Goal: Transaction & Acquisition: Purchase product/service

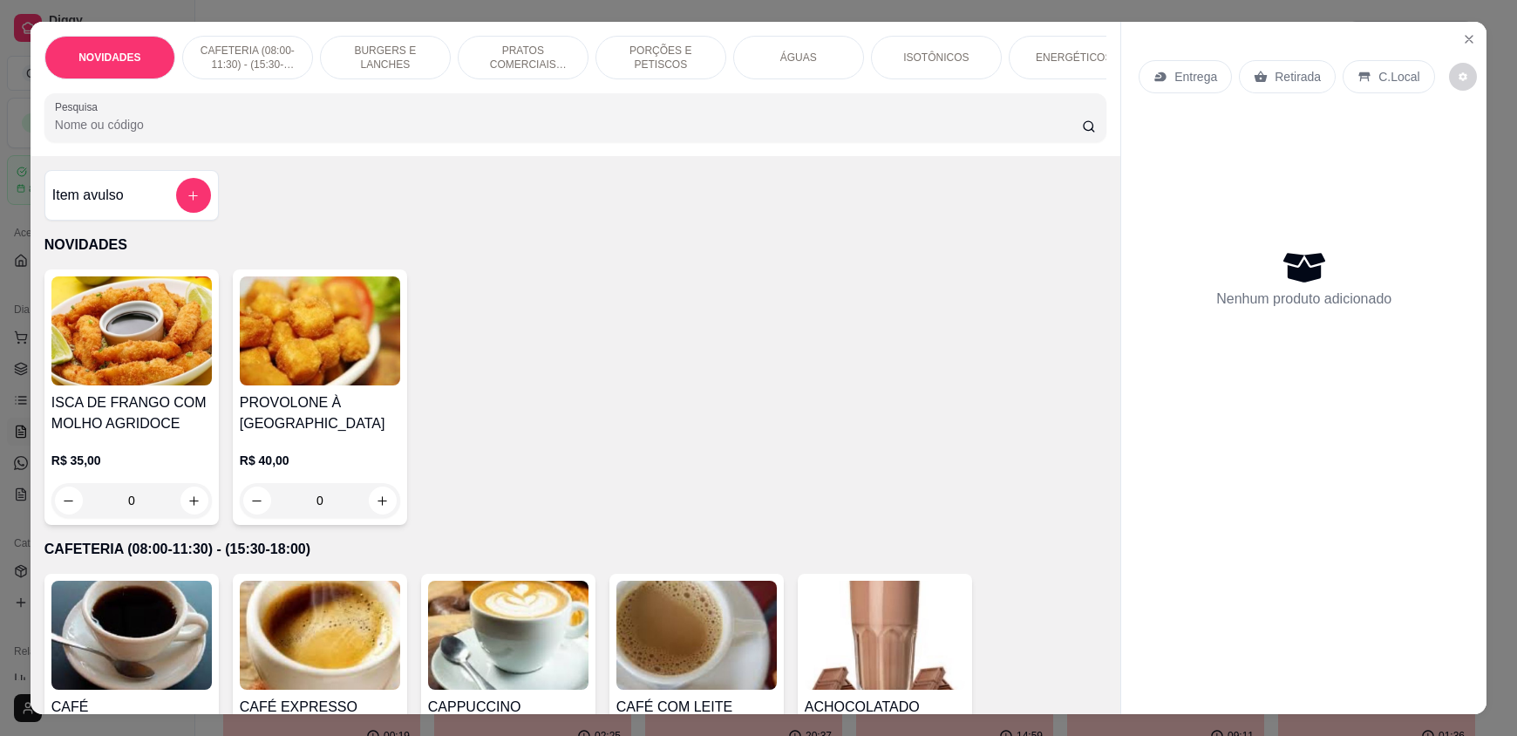
click at [159, 131] on input "Pesquisa" at bounding box center [569, 124] width 1028 height 17
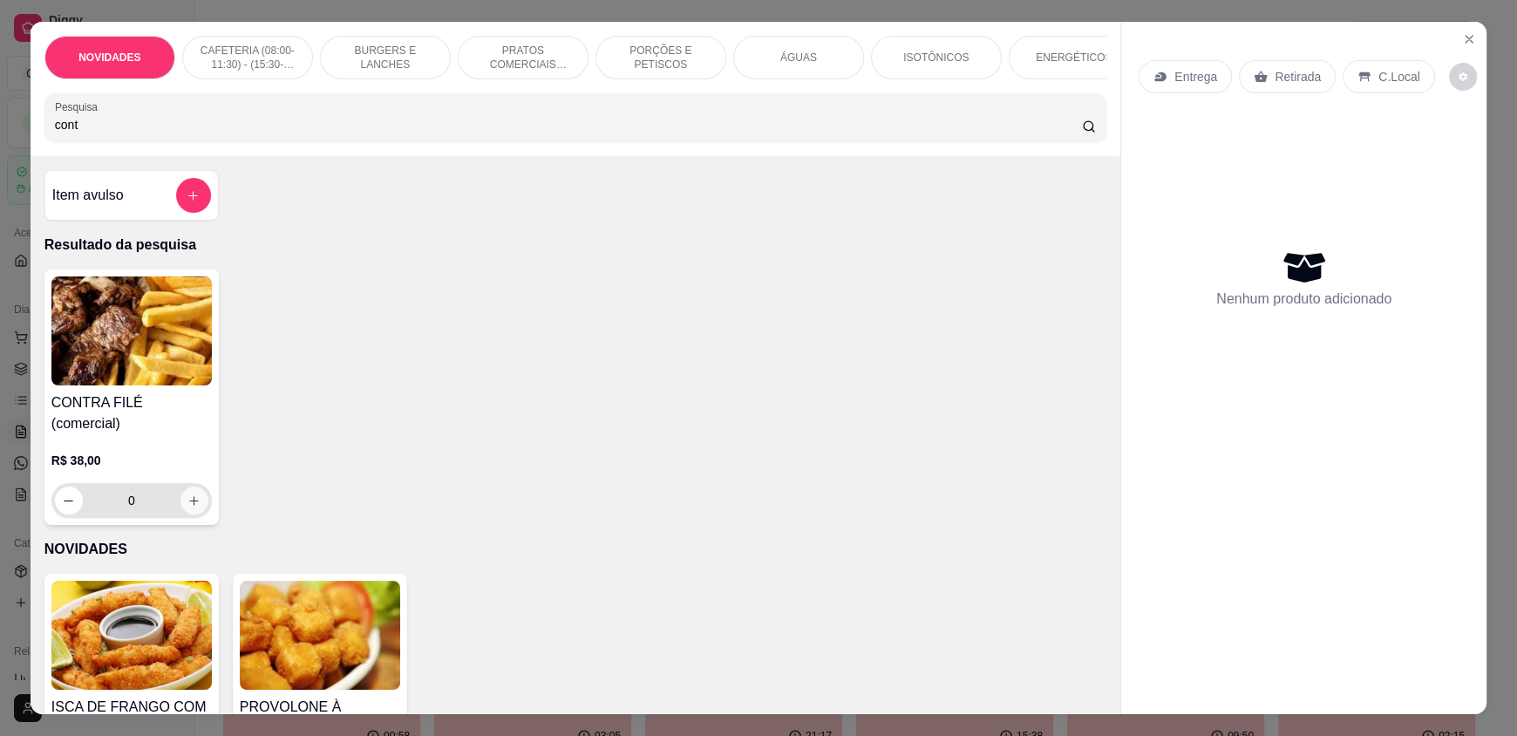
type input "cont"
click at [189, 494] on icon "increase-product-quantity" at bounding box center [193, 500] width 13 height 13
type input "1"
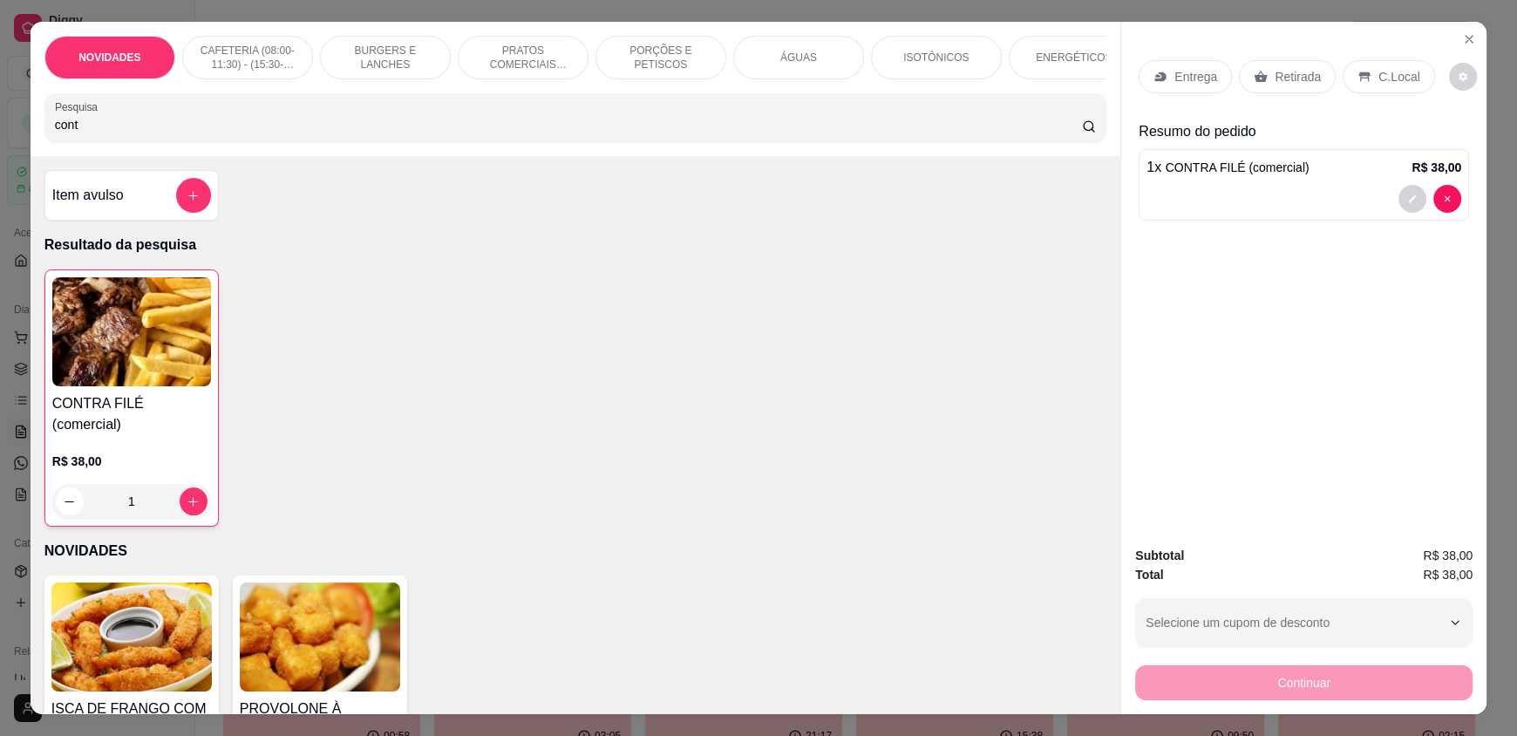
drag, startPoint x: 153, startPoint y: 129, endPoint x: 0, endPoint y: 160, distance: 156.7
click at [0, 160] on div "NOVIDADES CAFETERIA (08:00-11:30) - (15:30-18:00) BURGERS E LANCHES PRATOS COME…" at bounding box center [758, 368] width 1517 height 736
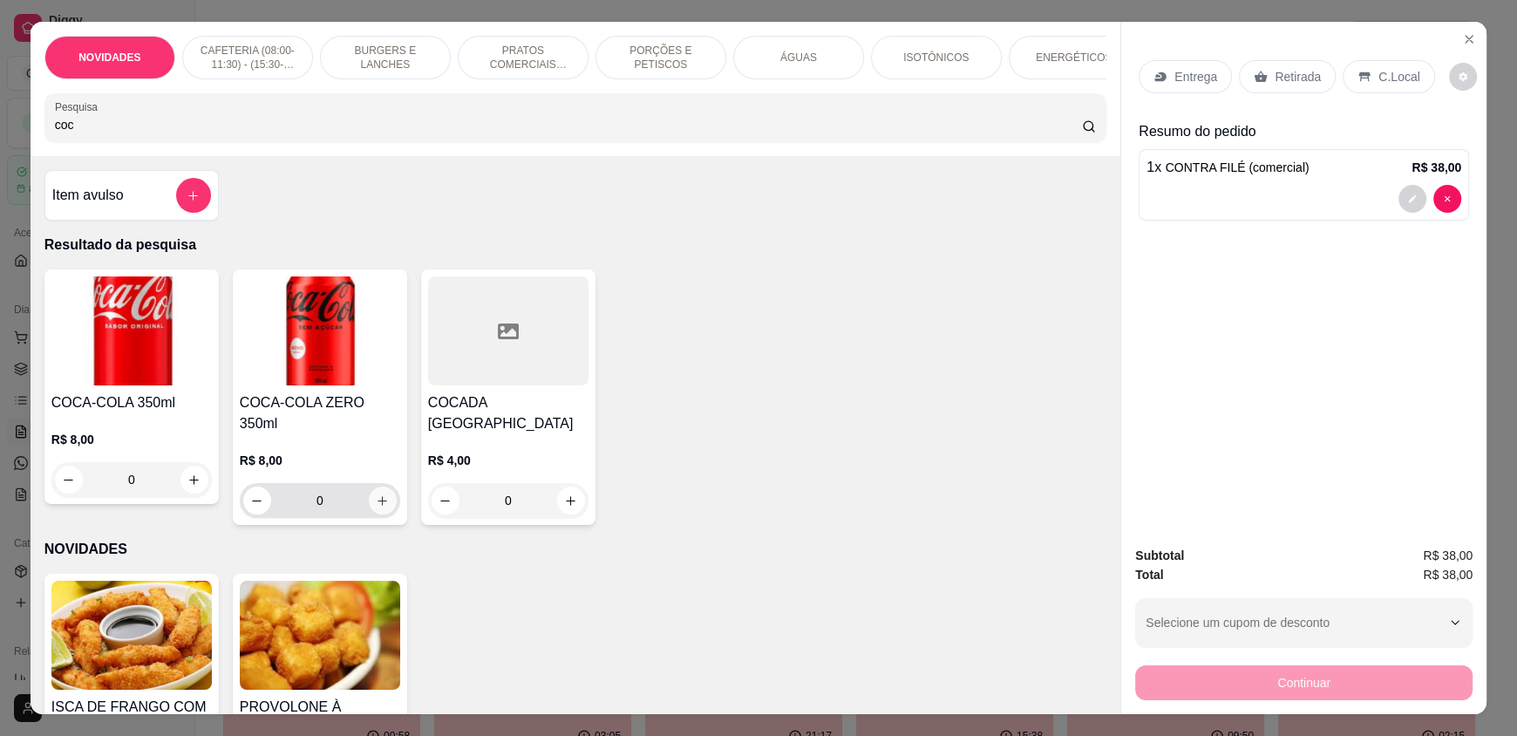
type input "coc"
click at [377, 494] on icon "increase-product-quantity" at bounding box center [382, 500] width 13 height 13
type input "1"
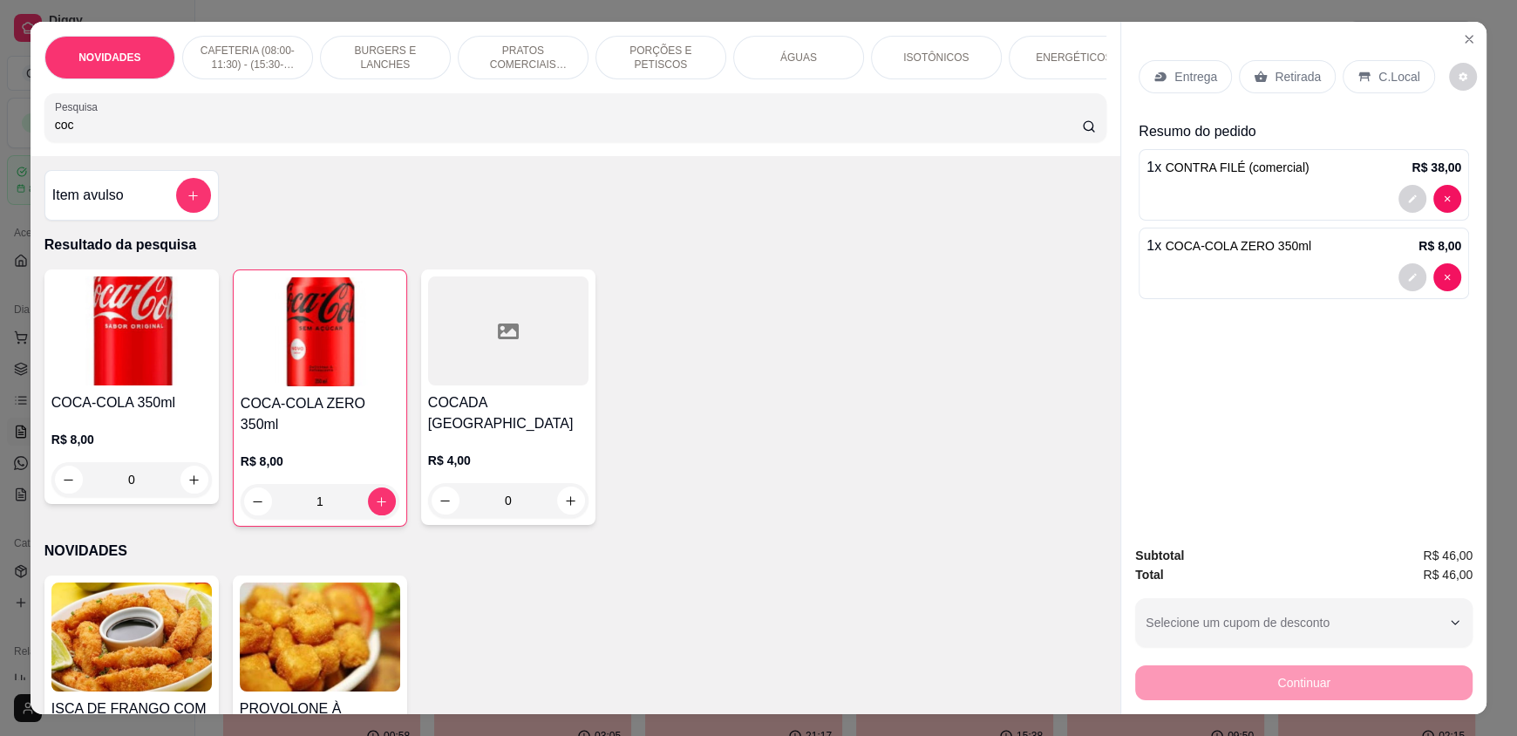
click at [1371, 85] on div "C.Local" at bounding box center [1389, 76] width 92 height 33
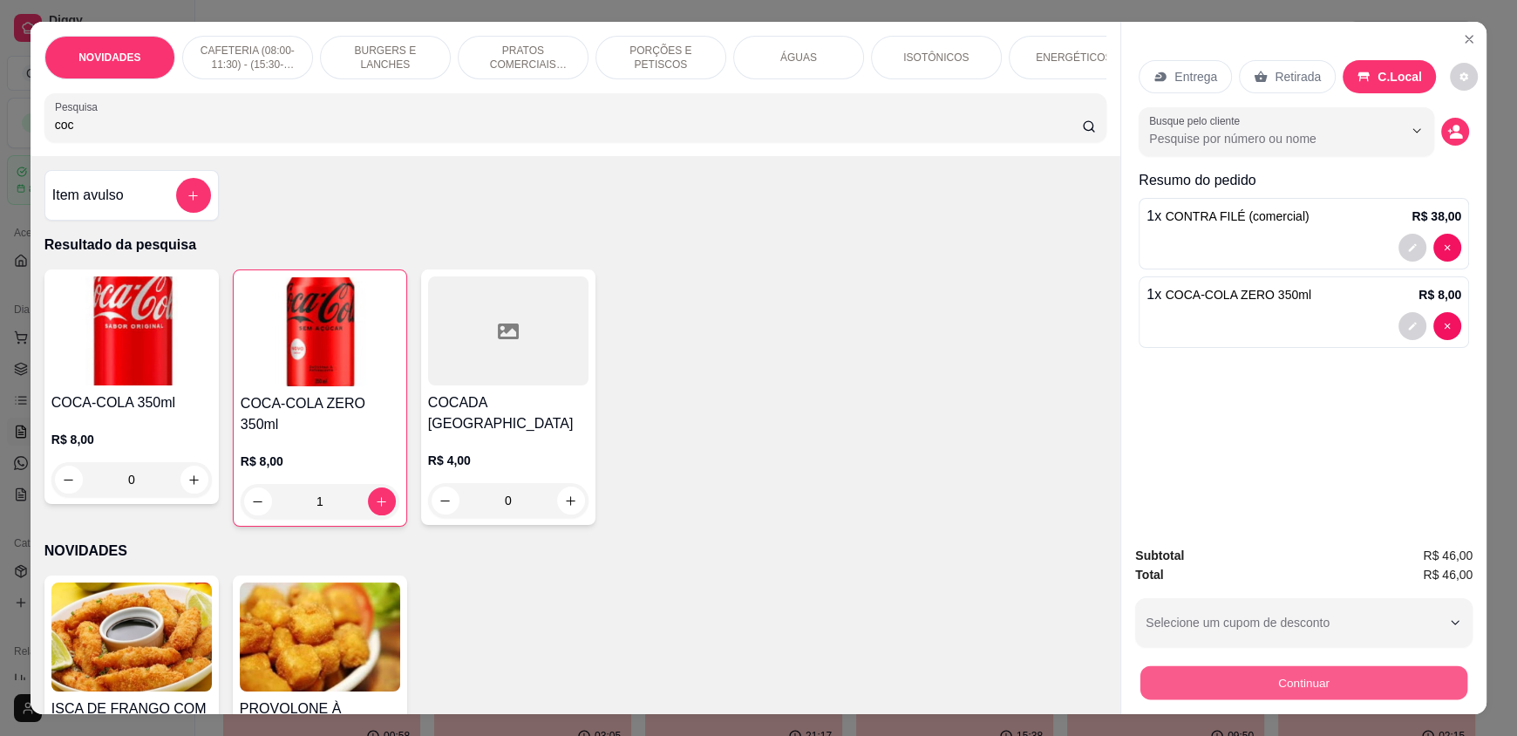
click at [1391, 688] on button "Continuar" at bounding box center [1304, 682] width 327 height 34
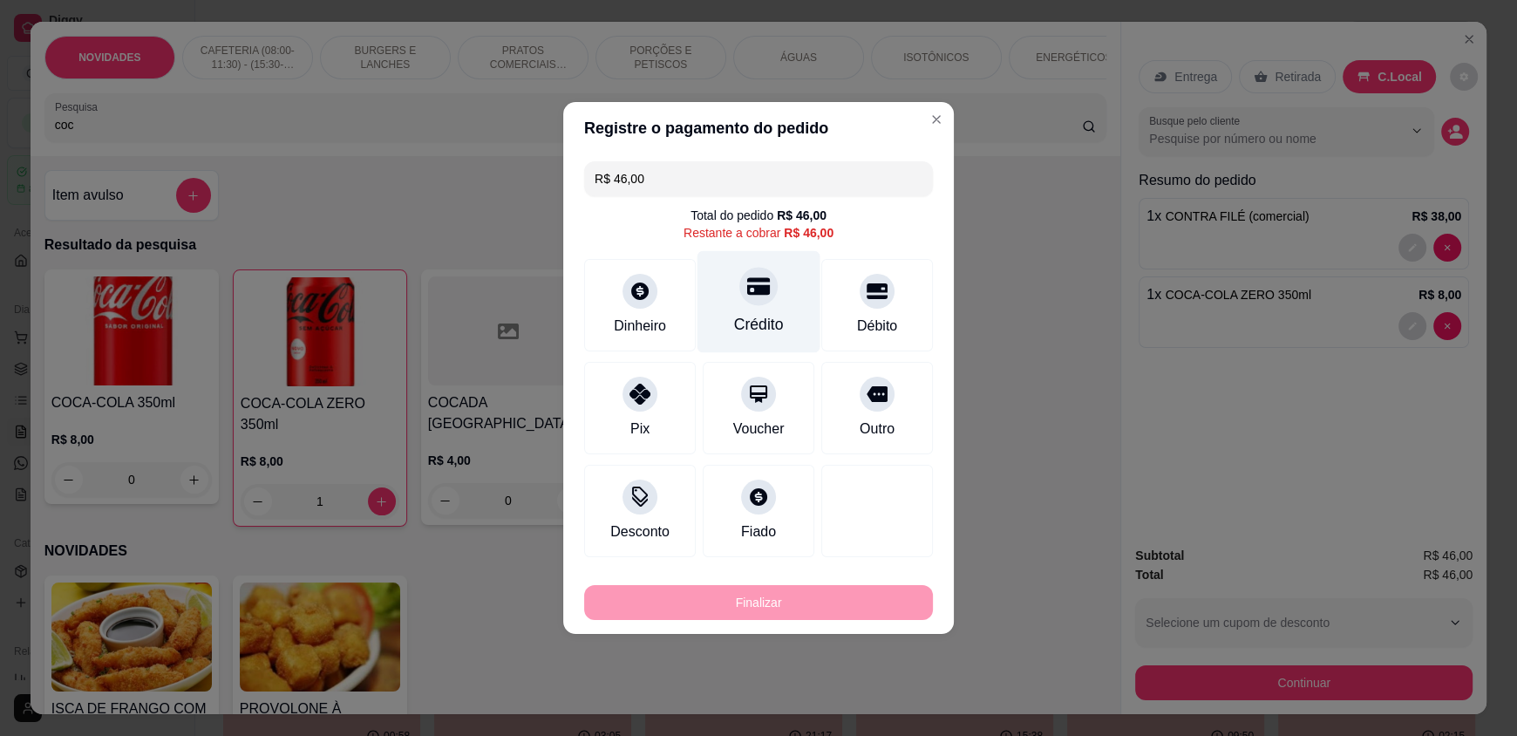
click at [767, 304] on div "Crédito" at bounding box center [759, 302] width 123 height 102
type input "R$ 0,00"
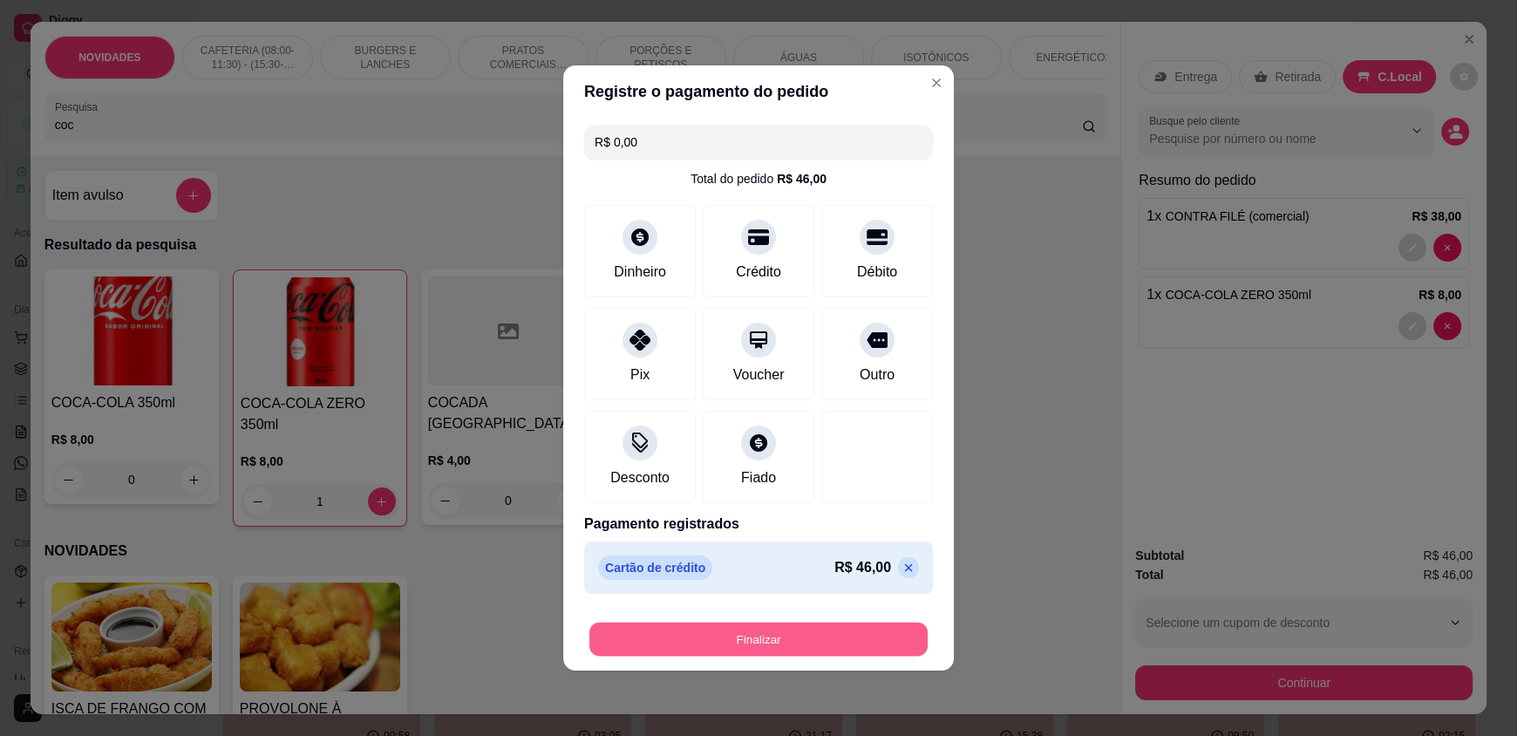
click at [770, 650] on button "Finalizar" at bounding box center [758, 640] width 338 height 34
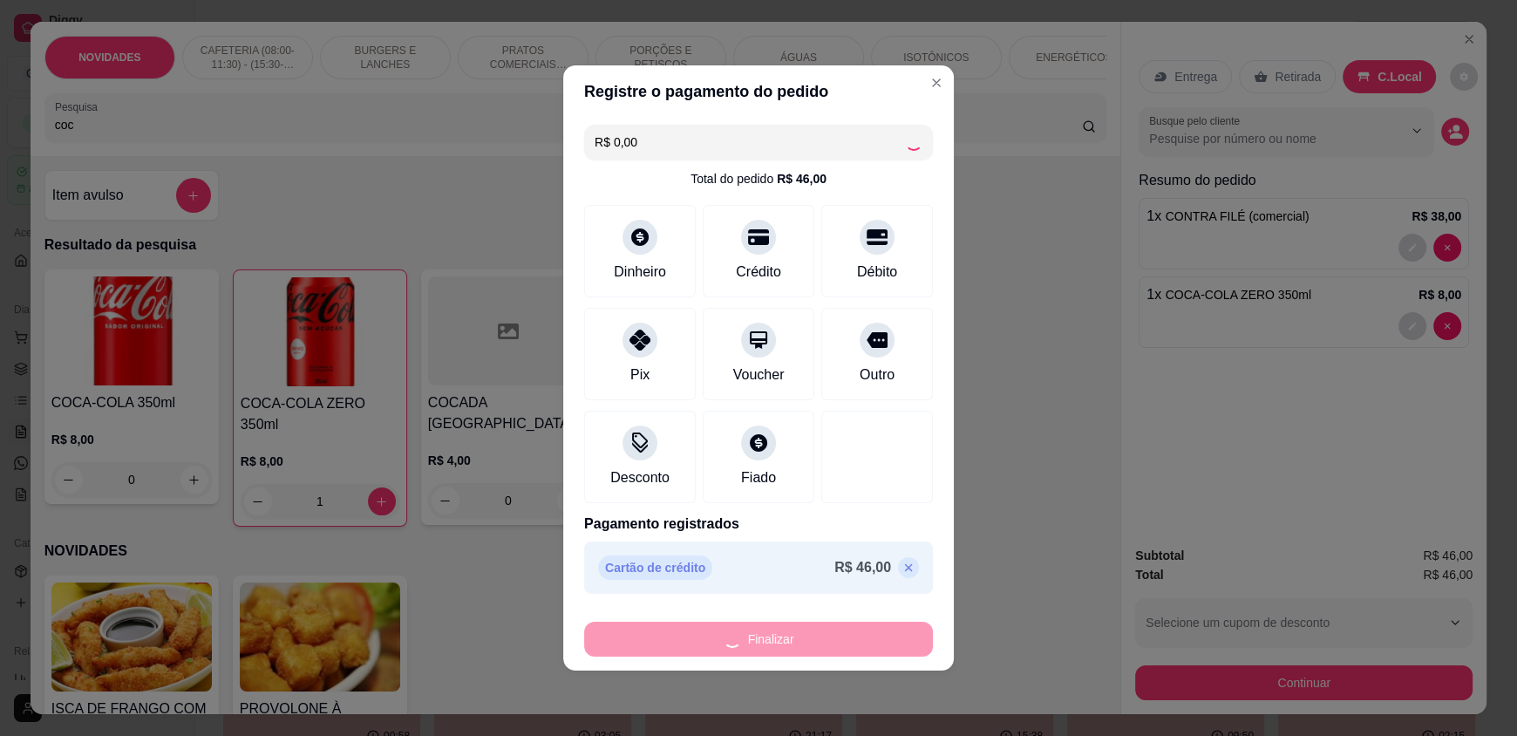
type input "0"
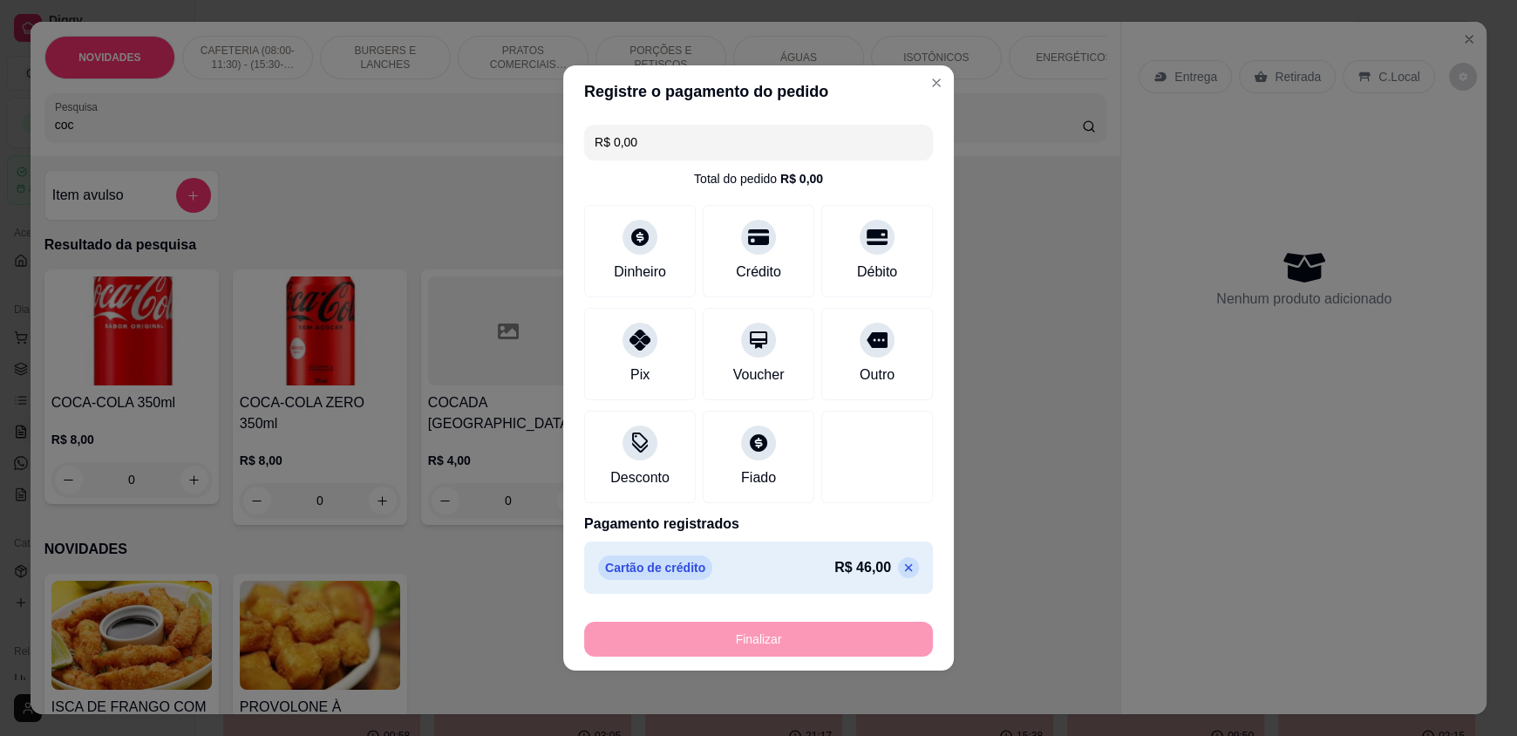
type input "-R$ 46,00"
